Goal: Information Seeking & Learning: Check status

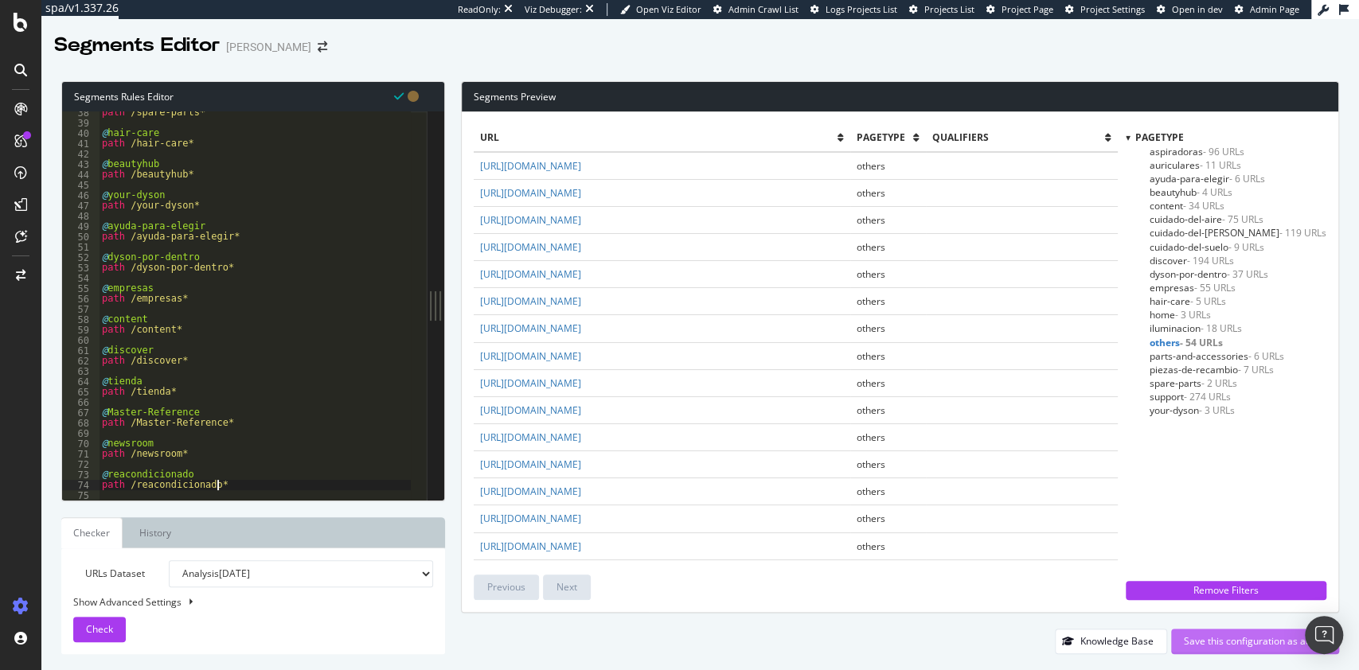
click at [1235, 641] on div "Save this configuration as active" at bounding box center [1255, 641] width 142 height 14
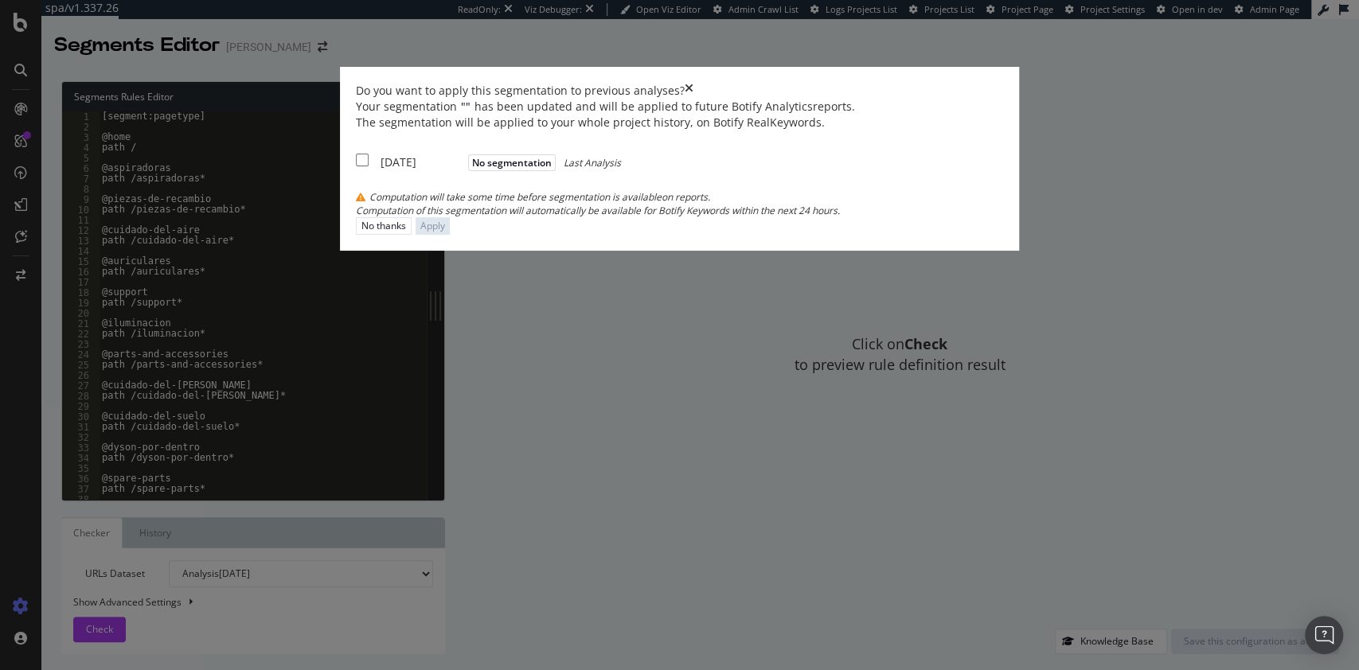
click at [447, 170] on div "[DATE]" at bounding box center [422, 162] width 84 height 16
checkbox input "true"
click at [445, 232] on div "Apply" at bounding box center [432, 226] width 25 height 14
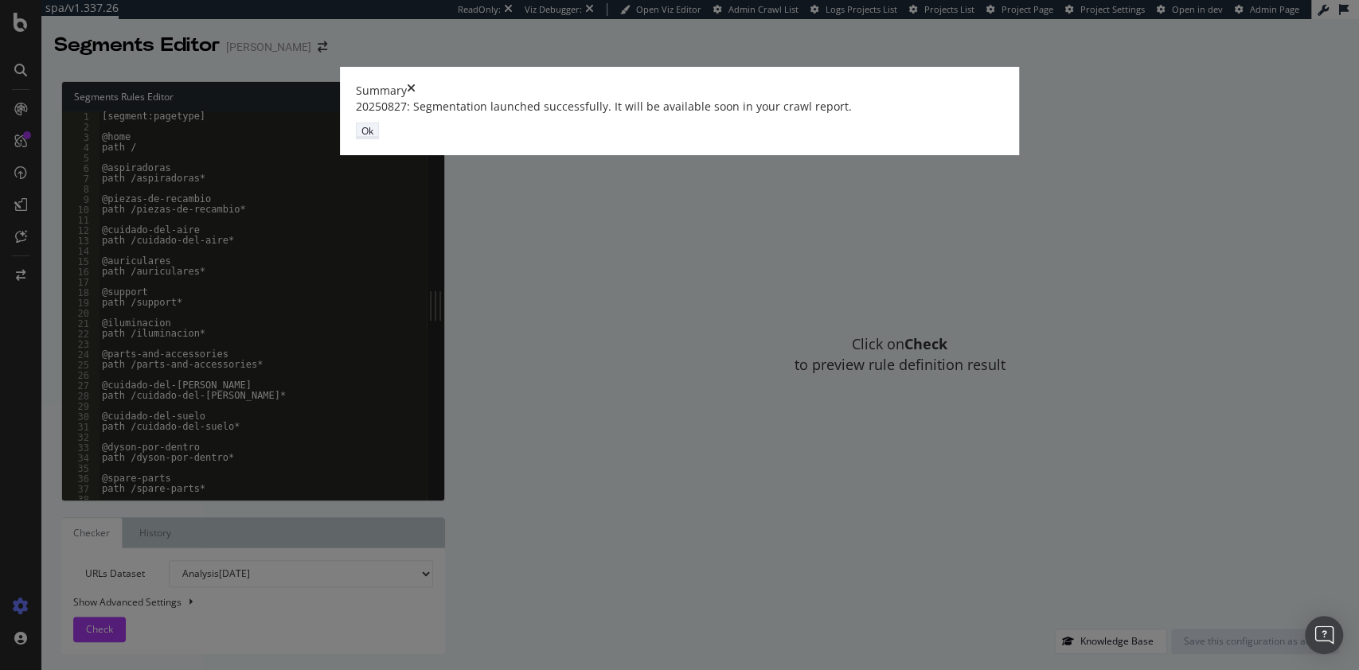
click at [373, 138] on div "Ok" at bounding box center [367, 131] width 12 height 14
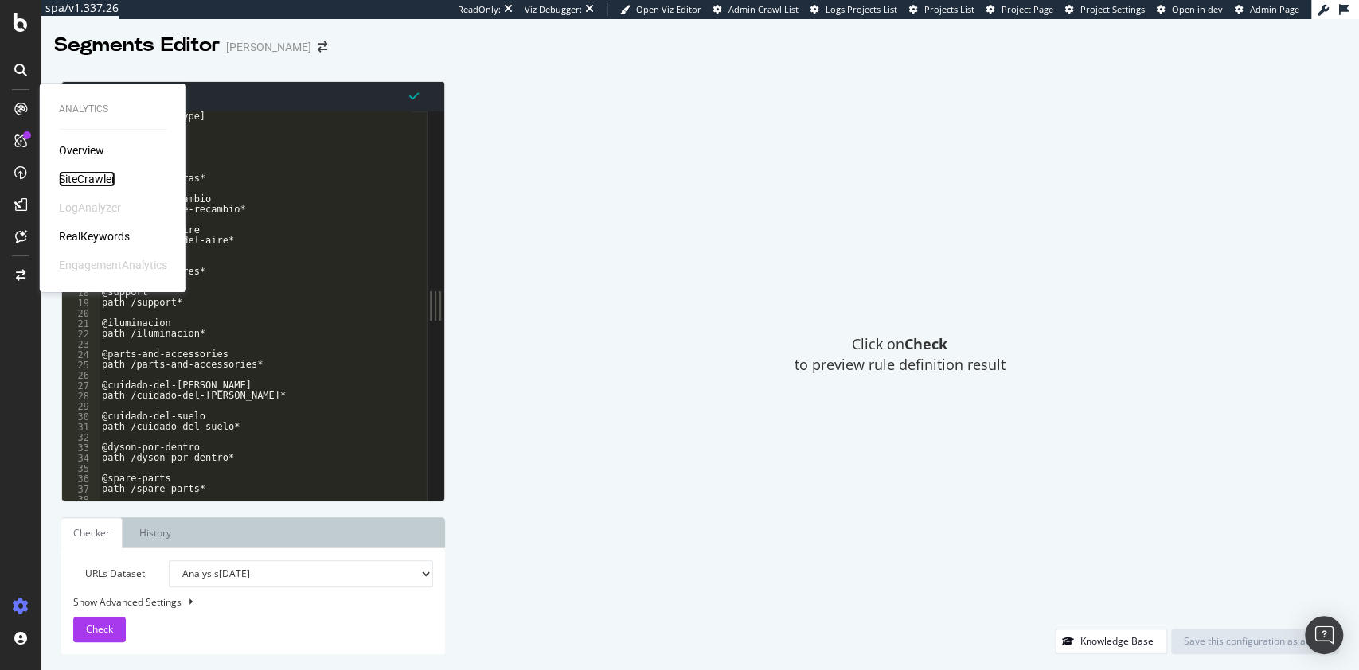
click at [88, 174] on div "SiteCrawler" at bounding box center [87, 179] width 57 height 16
